Goal: Information Seeking & Learning: Learn about a topic

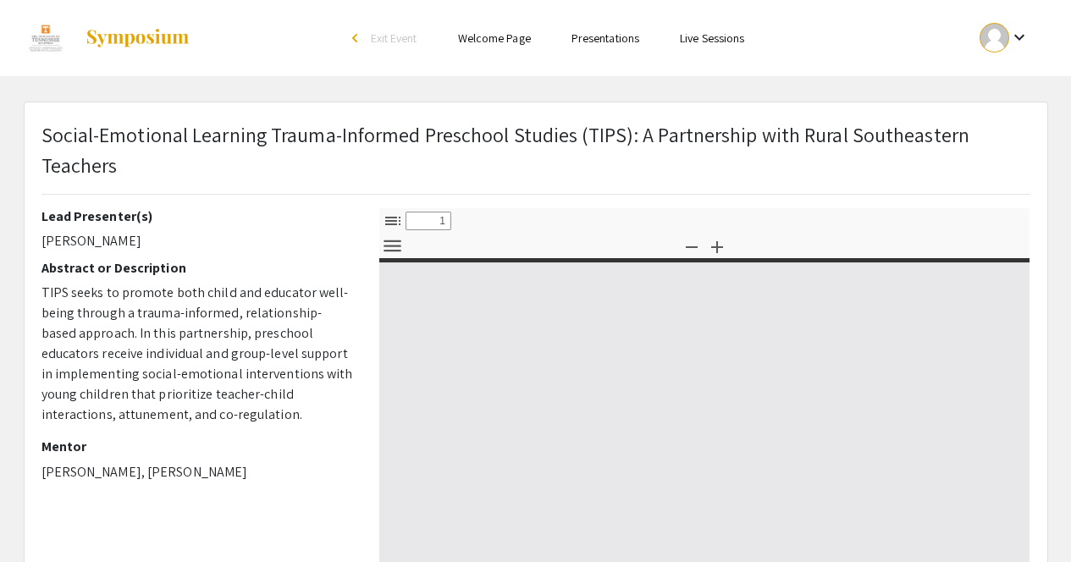
select select "custom"
type input "0"
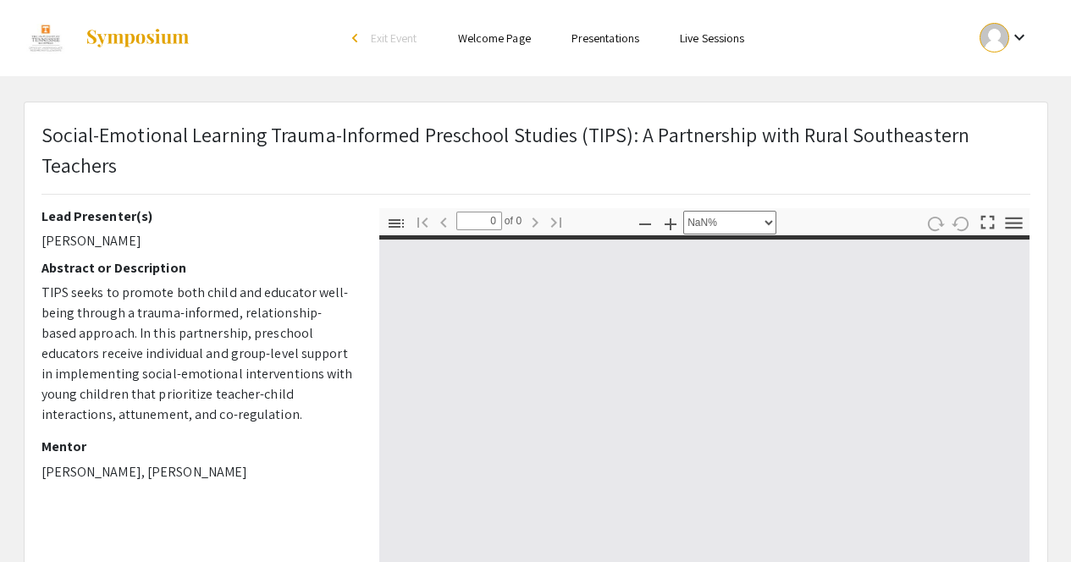
select select "auto"
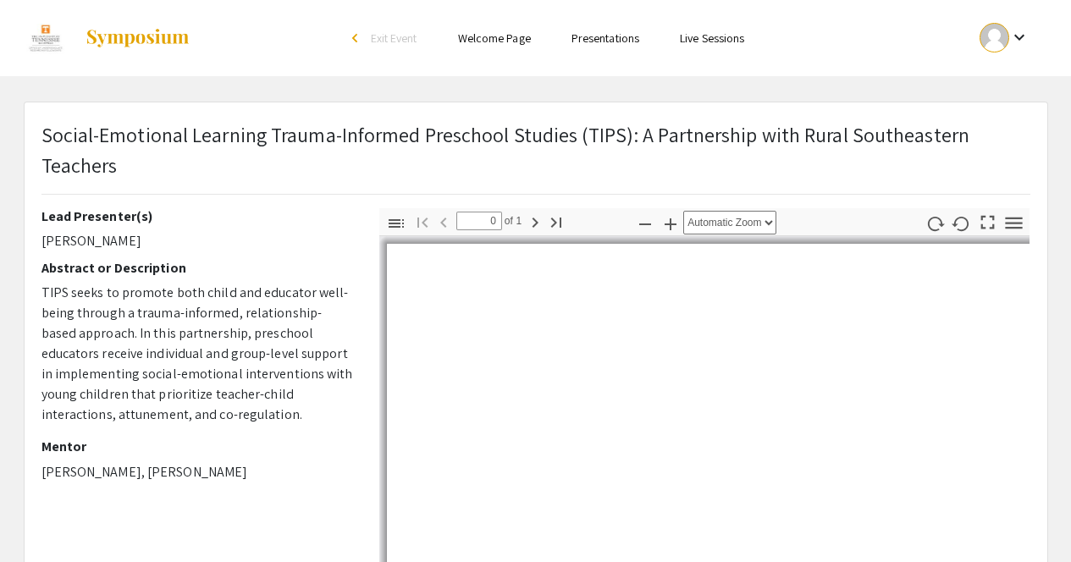
type input "1"
select select "custom"
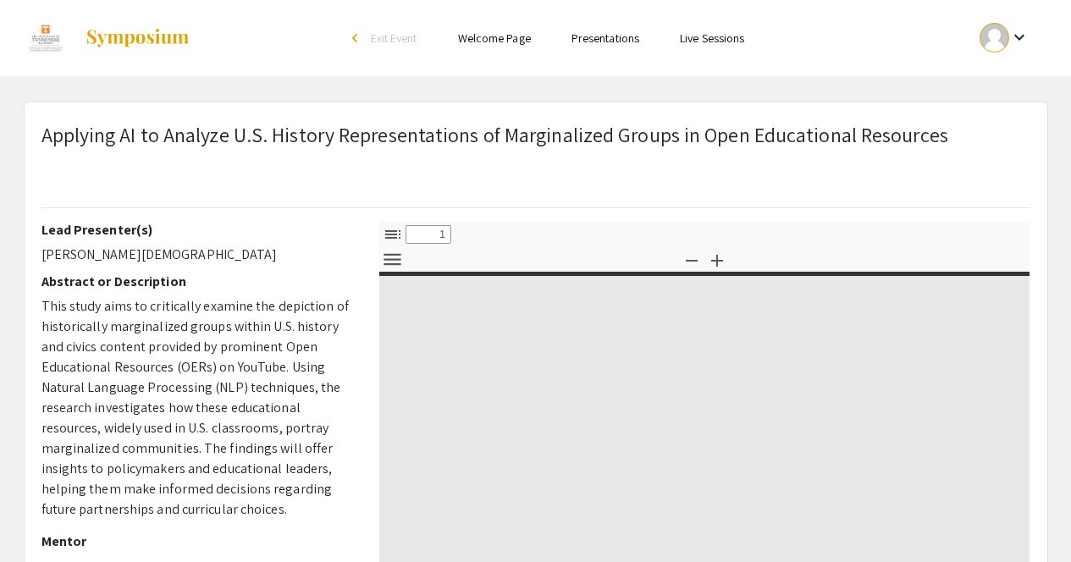
select select "custom"
type input "0"
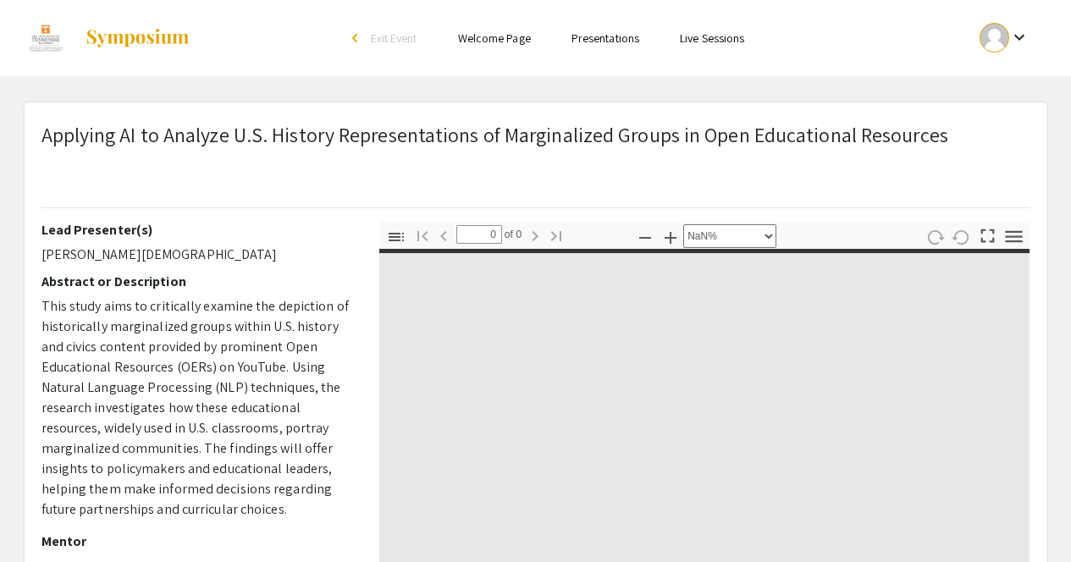
select select "auto"
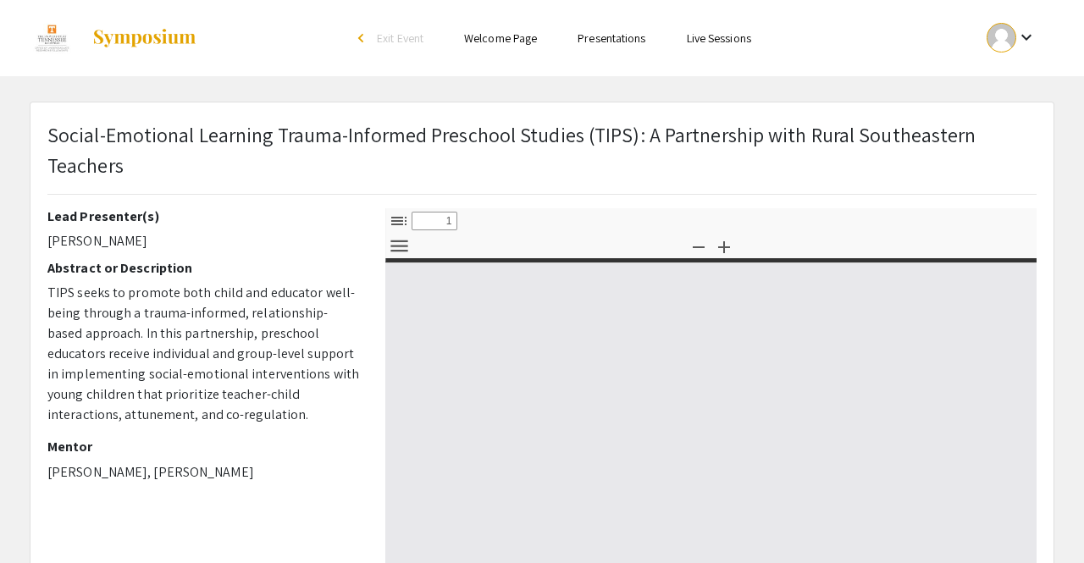
select select "custom"
type input "0"
select select "custom"
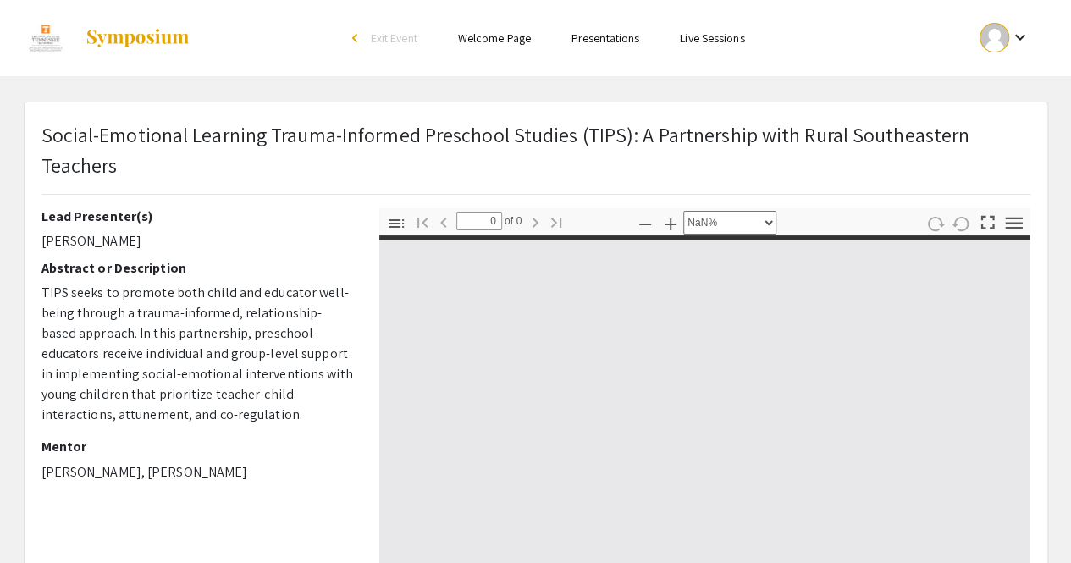
type input "1"
select select "auto"
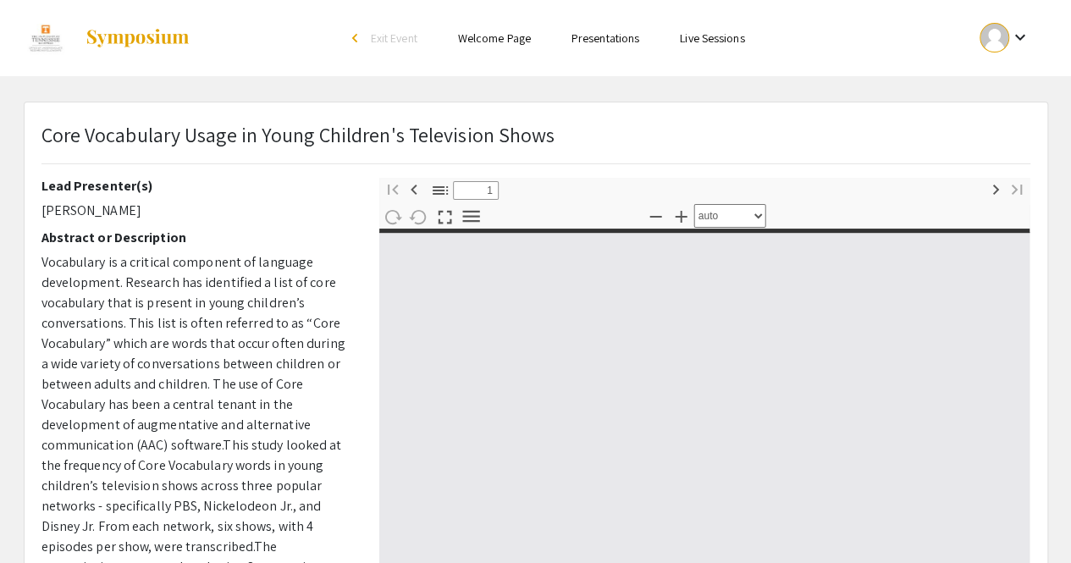
select select "custom"
type input "0"
select select "auto"
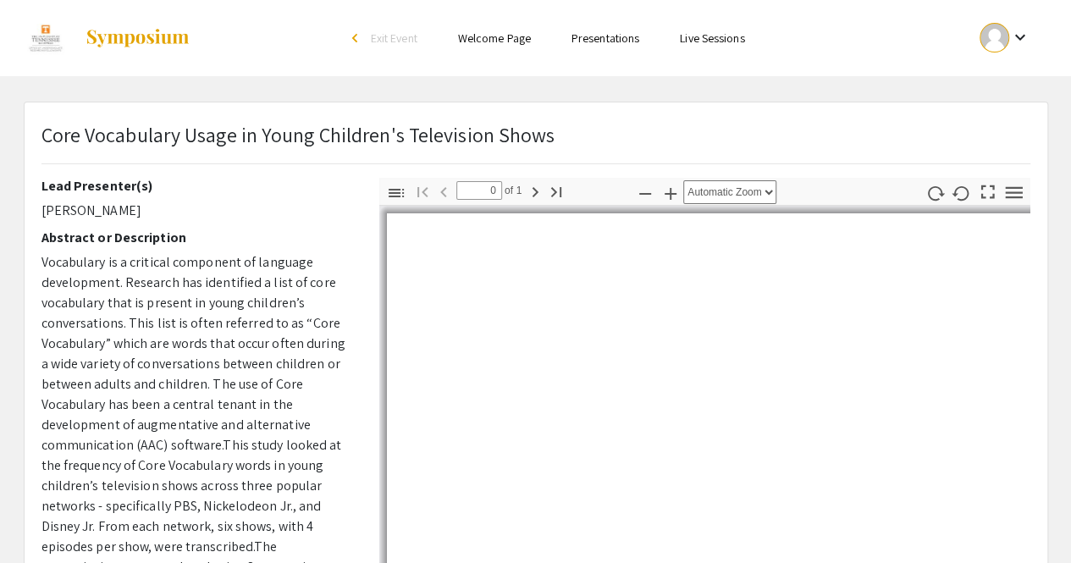
type input "1"
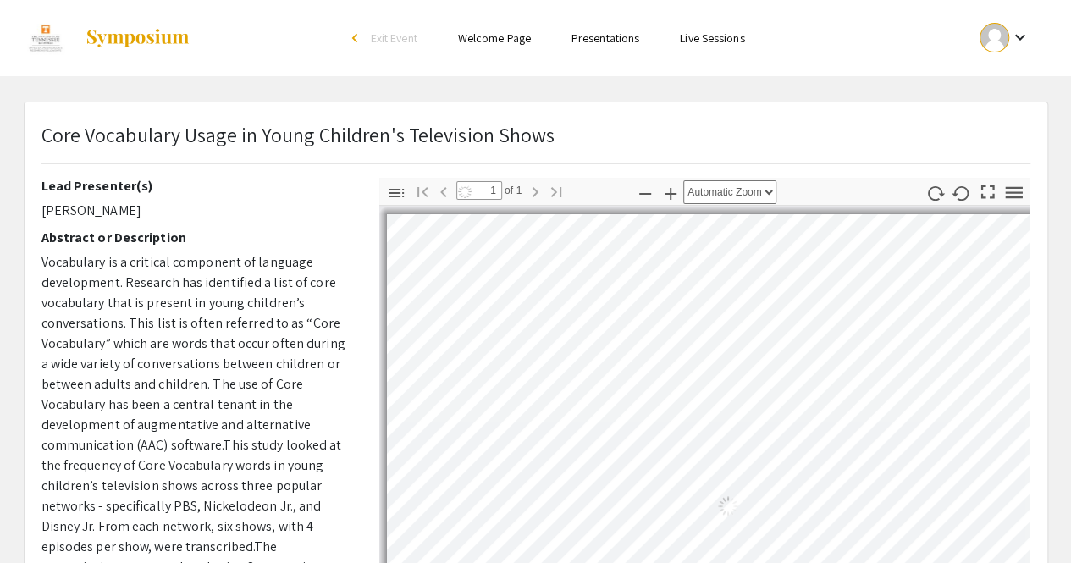
select select "custom"
